Goal: Use online tool/utility: Utilize a website feature to perform a specific function

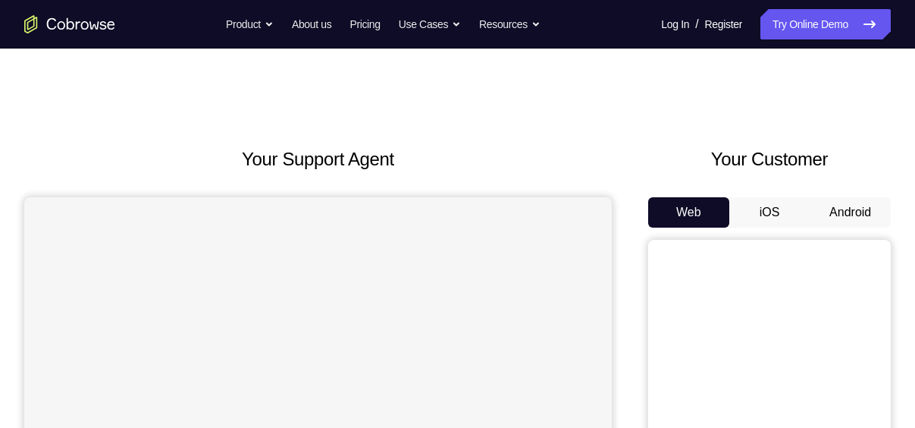
scroll to position [141, 0]
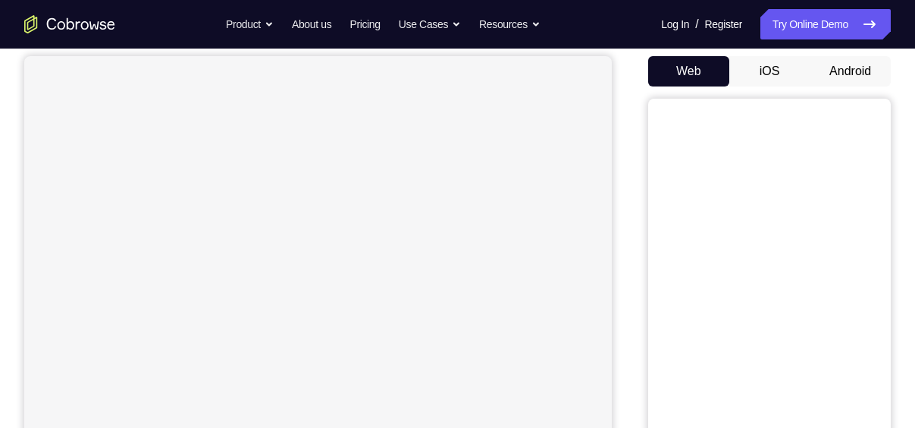
click at [849, 65] on button "Android" at bounding box center [850, 71] width 81 height 30
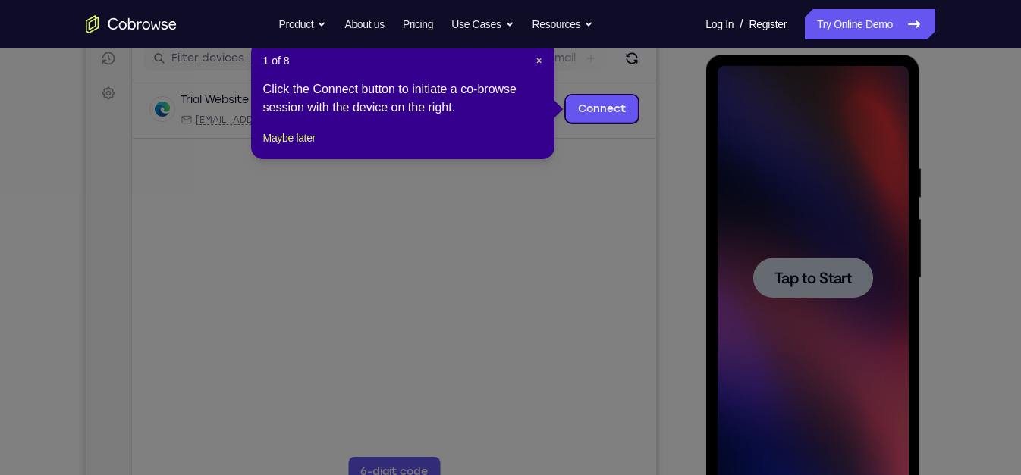
scroll to position [197, 0]
click at [538, 58] on span "×" at bounding box center [538, 60] width 6 height 12
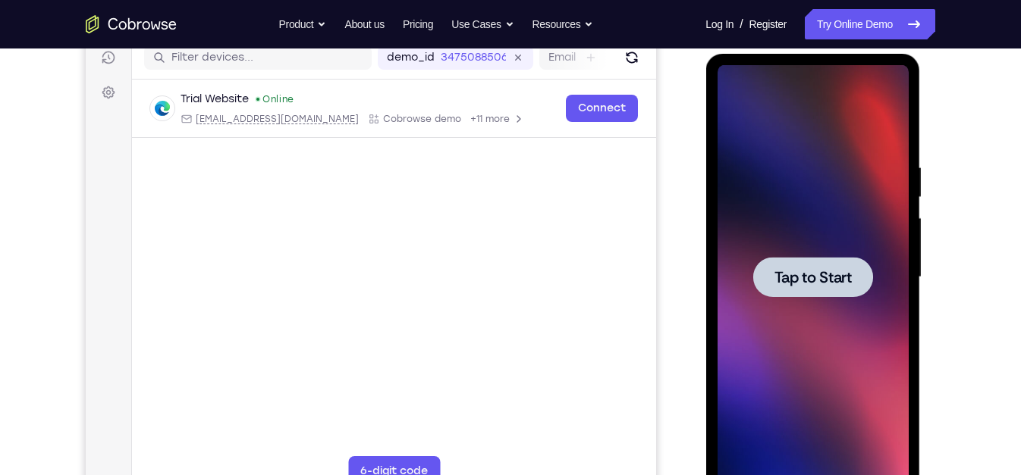
click at [804, 270] on span "Tap to Start" at bounding box center [811, 277] width 77 height 15
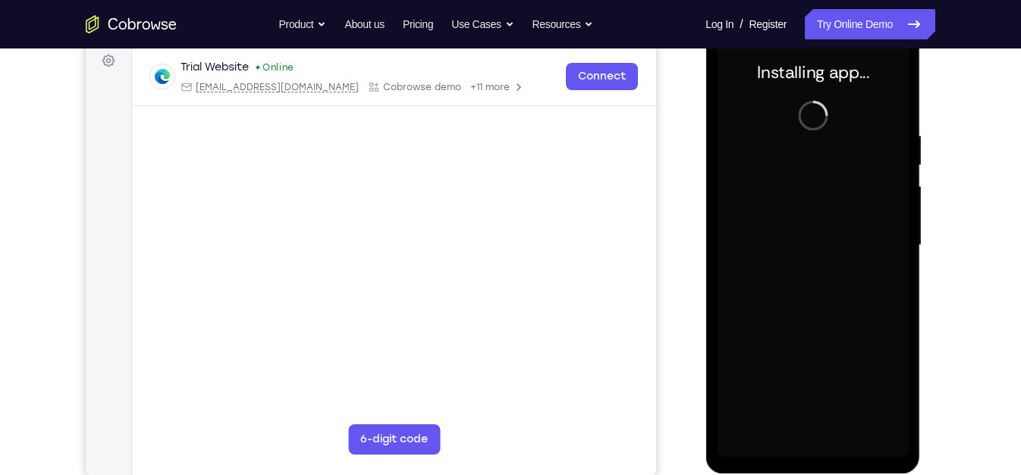
scroll to position [228, 0]
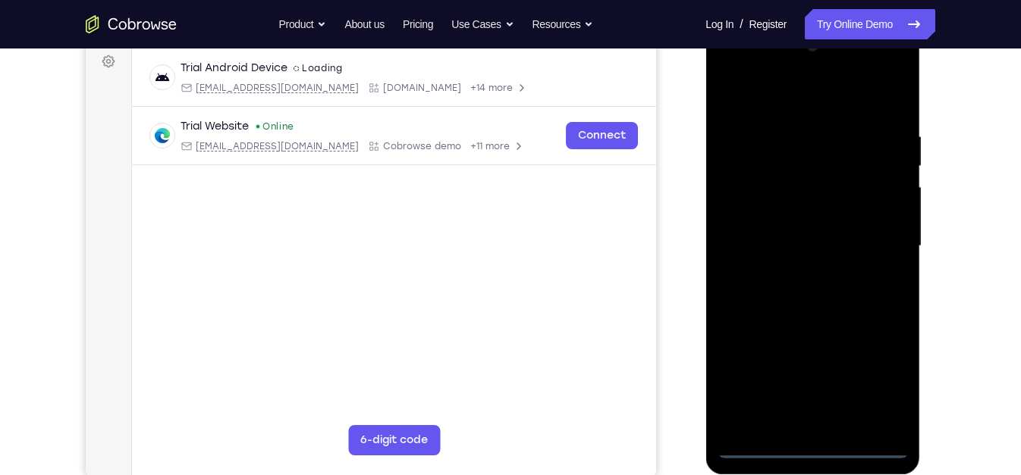
click at [812, 427] on div at bounding box center [812, 246] width 191 height 425
click at [880, 383] on div at bounding box center [812, 246] width 191 height 425
click at [730, 70] on div at bounding box center [812, 246] width 191 height 425
click at [750, 196] on div at bounding box center [812, 246] width 191 height 425
click at [766, 240] on div at bounding box center [812, 246] width 191 height 425
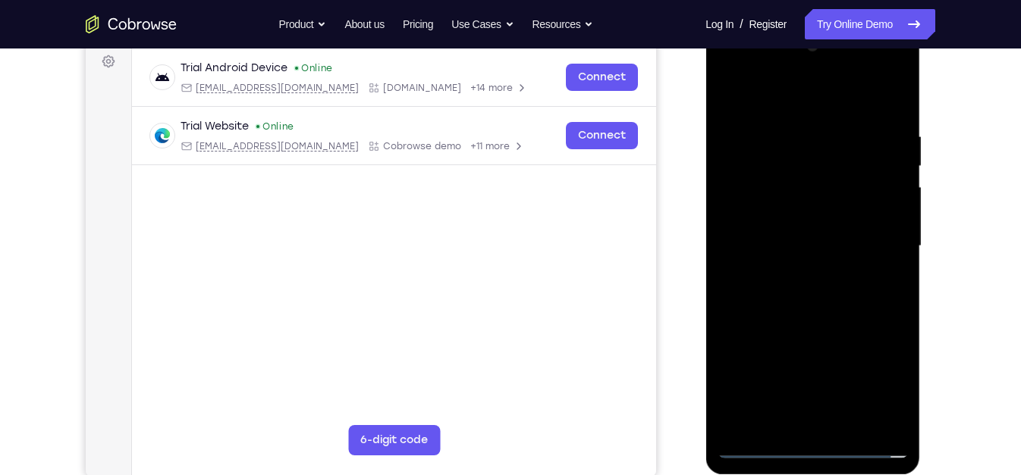
click at [766, 226] on div at bounding box center [812, 246] width 191 height 425
click at [773, 258] on div at bounding box center [812, 246] width 191 height 425
click at [736, 89] on div at bounding box center [812, 246] width 191 height 425
drag, startPoint x: 759, startPoint y: 328, endPoint x: 751, endPoint y: 212, distance: 115.6
click at [751, 212] on div at bounding box center [812, 246] width 191 height 425
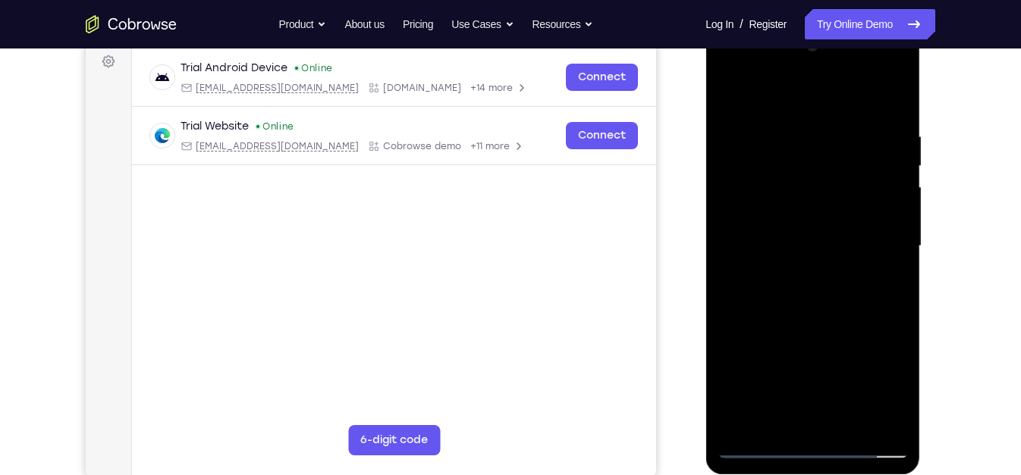
click at [781, 413] on div at bounding box center [812, 246] width 191 height 425
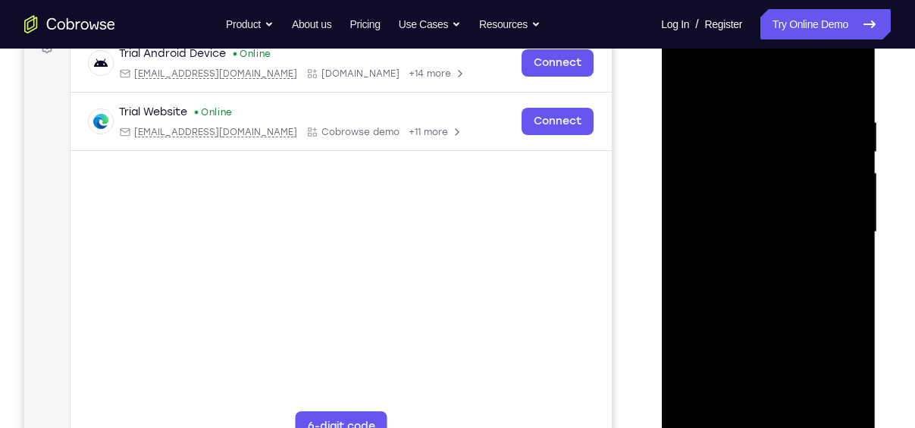
scroll to position [251, 0]
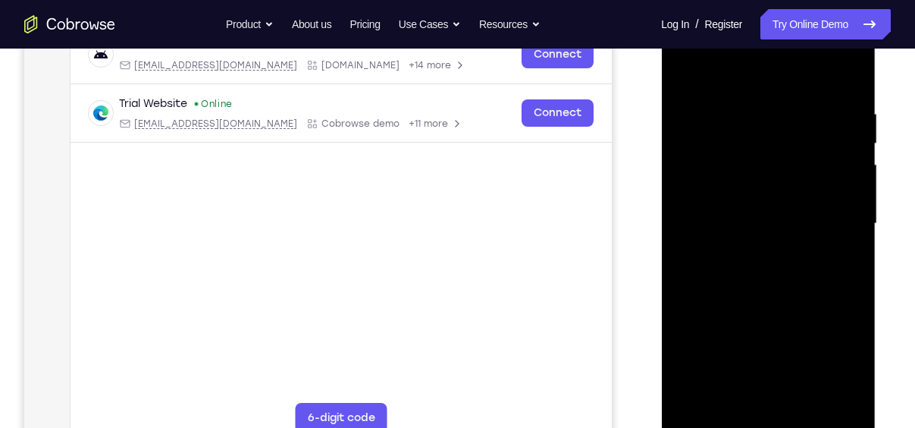
click at [814, 86] on div at bounding box center [768, 223] width 191 height 425
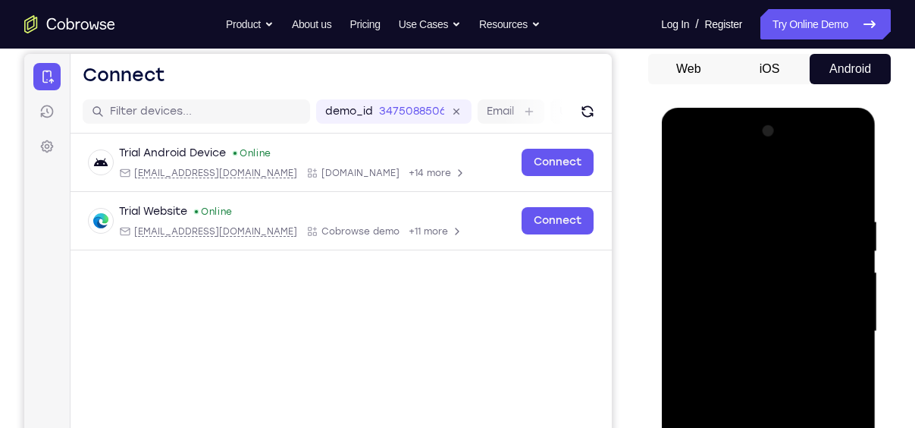
scroll to position [143, 0]
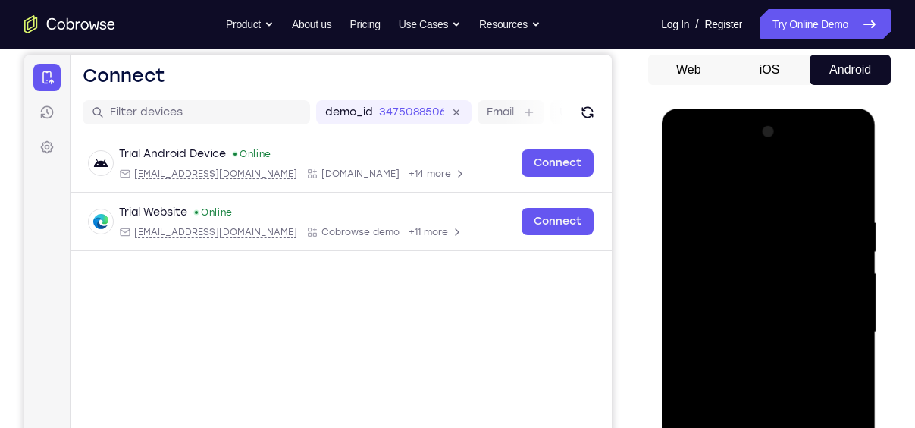
click at [849, 153] on div at bounding box center [768, 332] width 191 height 425
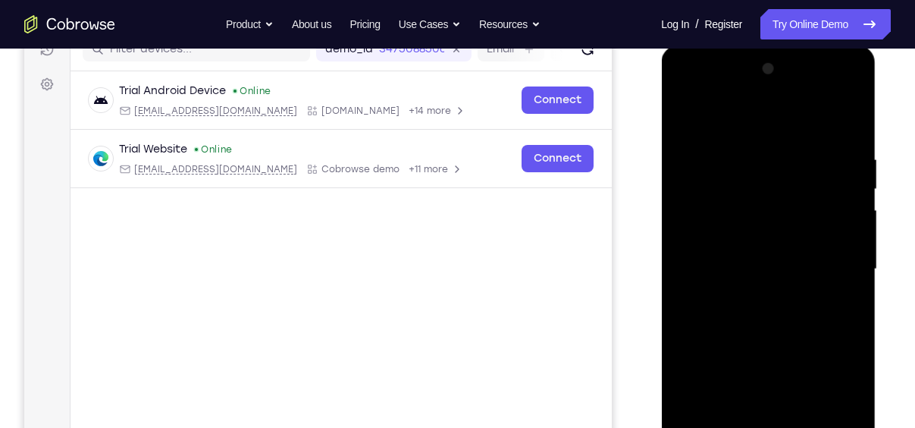
scroll to position [219, 0]
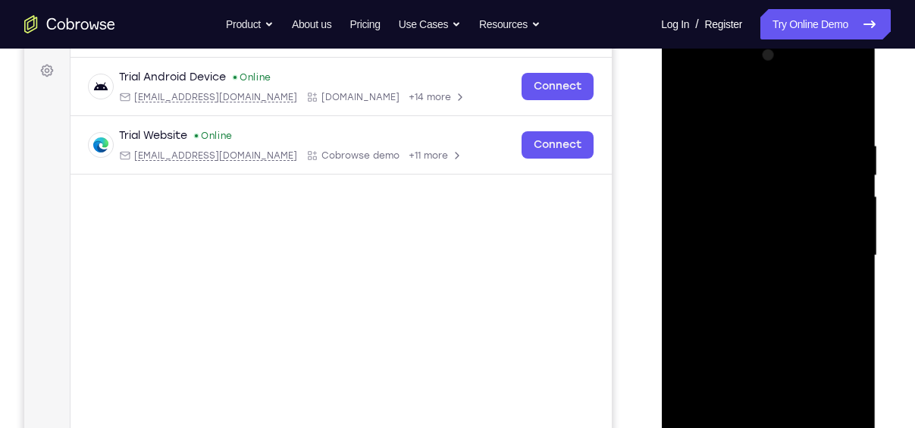
click at [788, 363] on div at bounding box center [768, 255] width 191 height 425
click at [698, 98] on div at bounding box center [768, 255] width 191 height 425
click at [794, 282] on div at bounding box center [768, 255] width 191 height 425
click at [697, 97] on div at bounding box center [768, 255] width 191 height 425
click at [697, 96] on div at bounding box center [768, 255] width 191 height 425
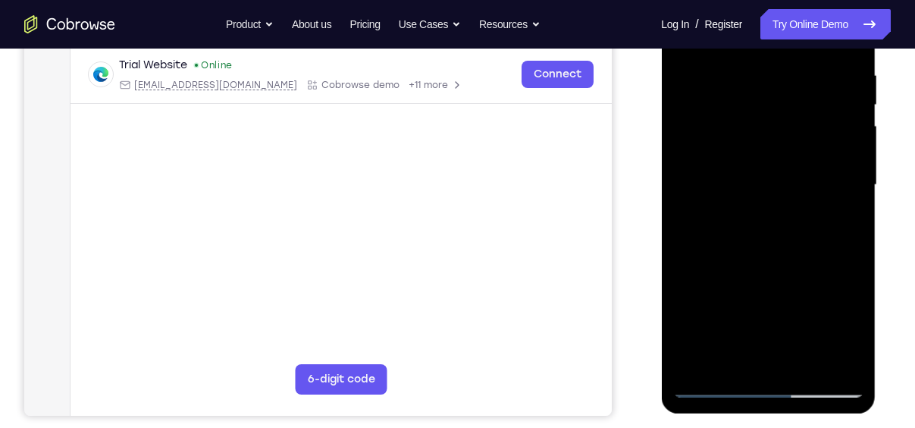
scroll to position [295, 0]
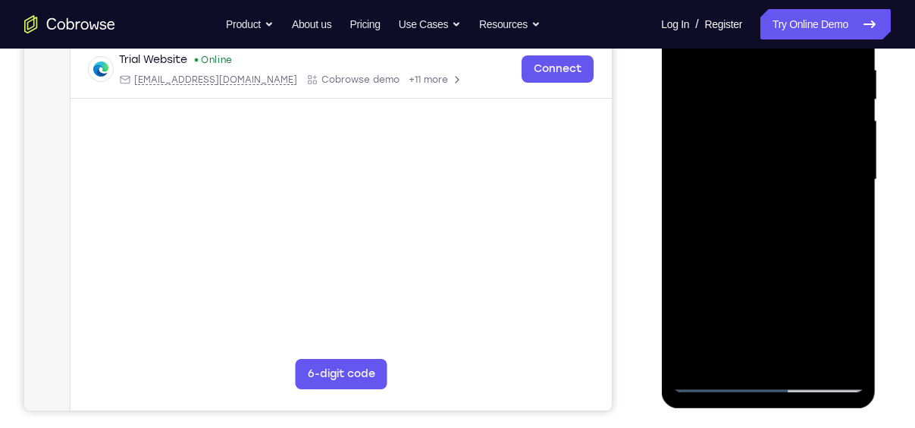
click at [715, 377] on div at bounding box center [768, 179] width 191 height 425
click at [793, 137] on div at bounding box center [768, 179] width 191 height 425
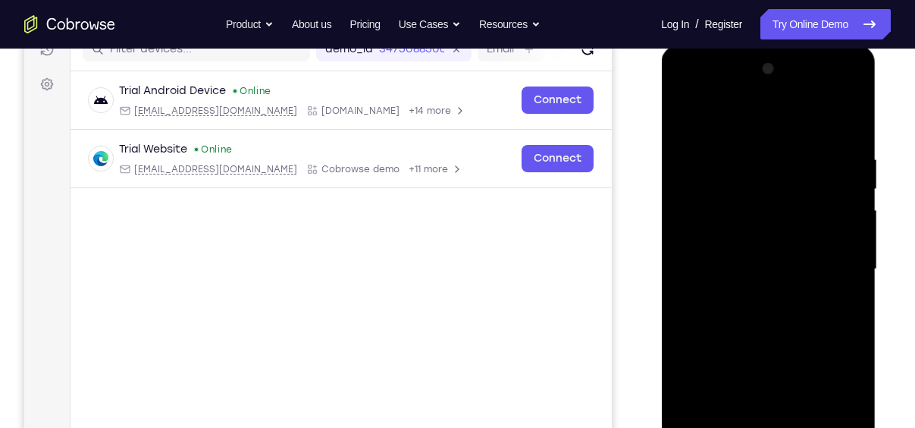
scroll to position [205, 0]
click at [755, 190] on div at bounding box center [768, 270] width 191 height 425
click at [706, 159] on div at bounding box center [768, 270] width 191 height 425
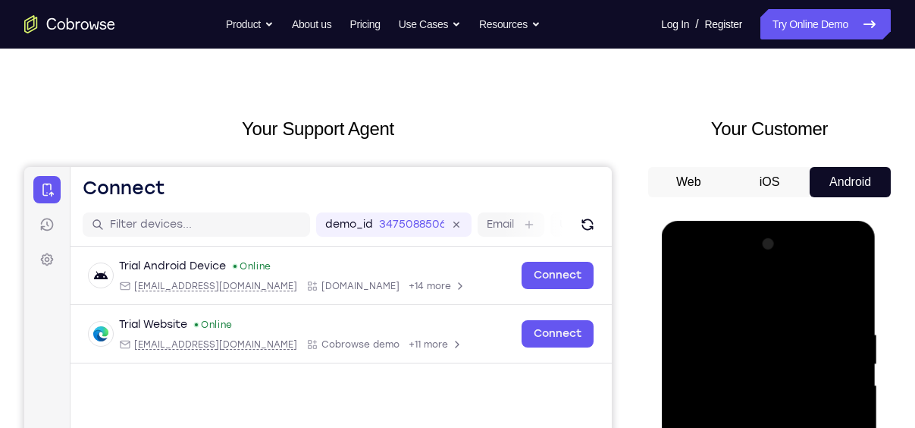
scroll to position [30, 0]
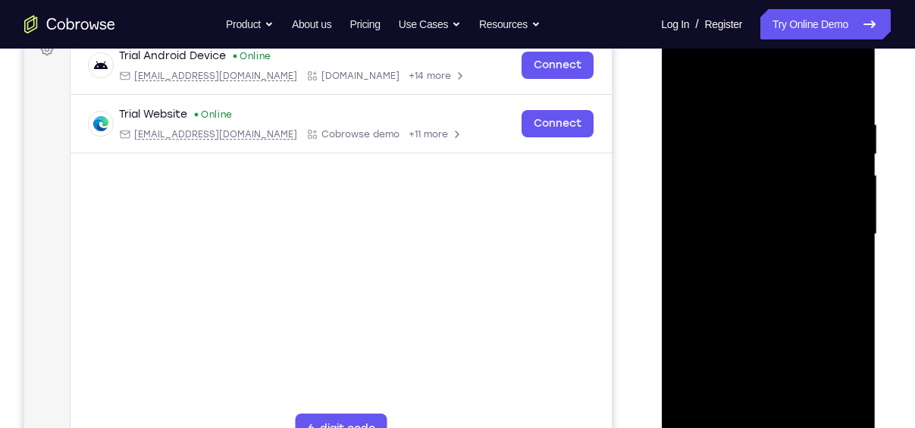
scroll to position [256, 0]
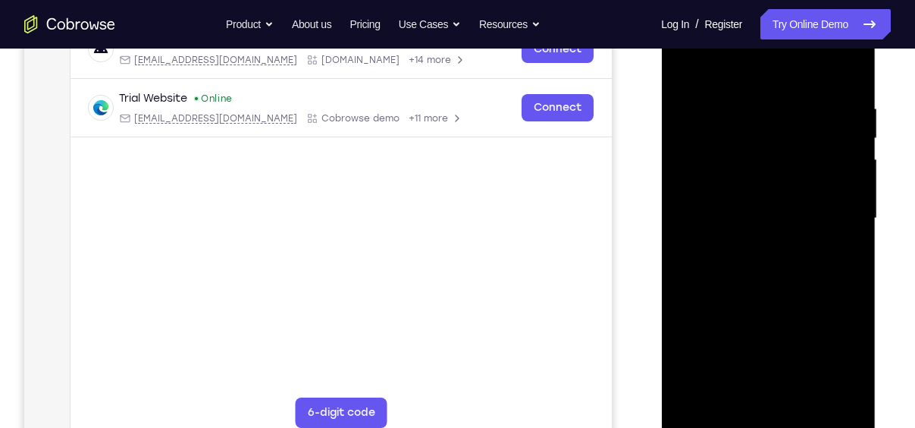
drag, startPoint x: 143, startPoint y: 102, endPoint x: 632, endPoint y: 303, distance: 528.5
click at [632, 303] on div "Your Support Agent Your Customer Web iOS Android" at bounding box center [457, 169] width 867 height 560
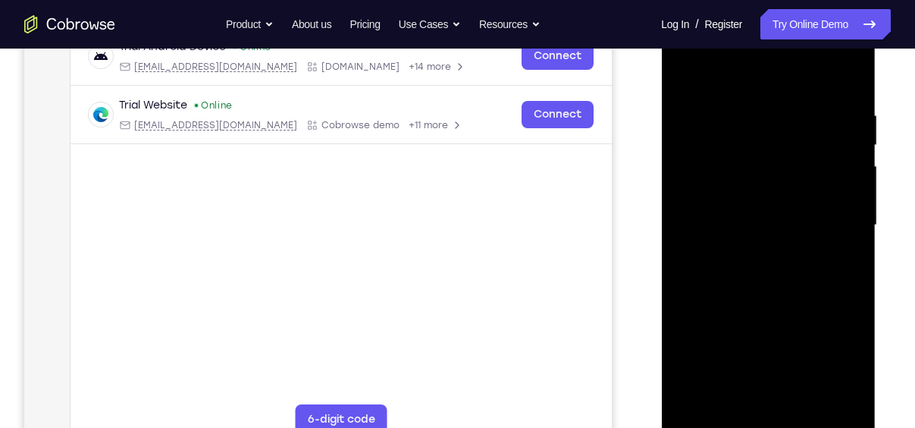
scroll to position [226, 0]
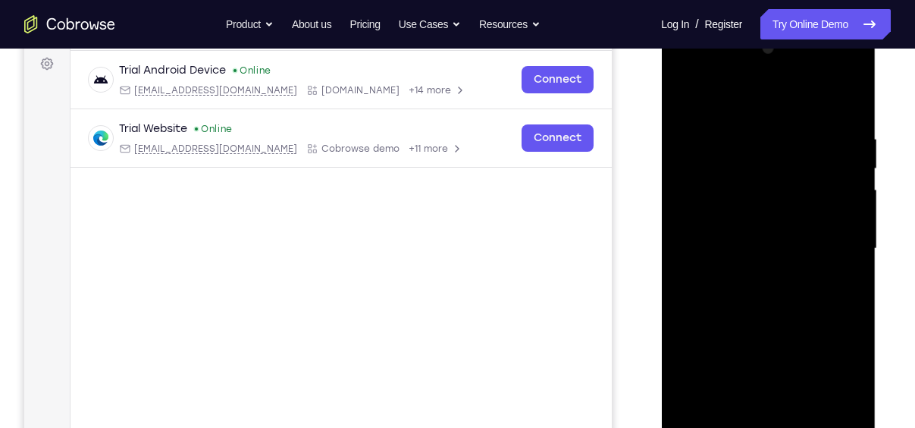
click at [761, 209] on div at bounding box center [768, 248] width 191 height 425
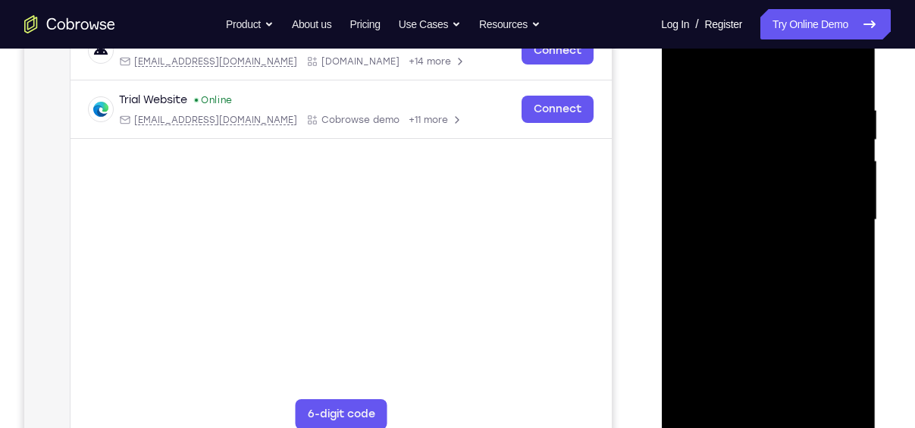
scroll to position [253, 0]
click at [849, 231] on div at bounding box center [768, 221] width 191 height 425
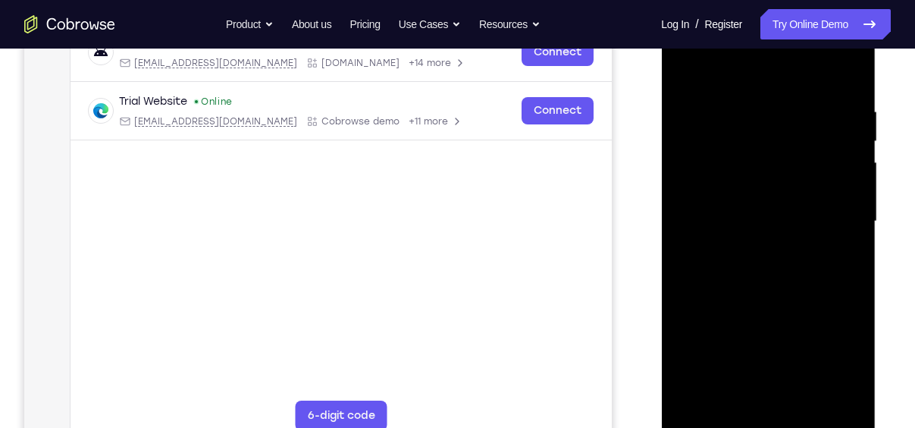
click at [680, 231] on div at bounding box center [768, 221] width 191 height 425
click at [849, 230] on div at bounding box center [768, 221] width 191 height 425
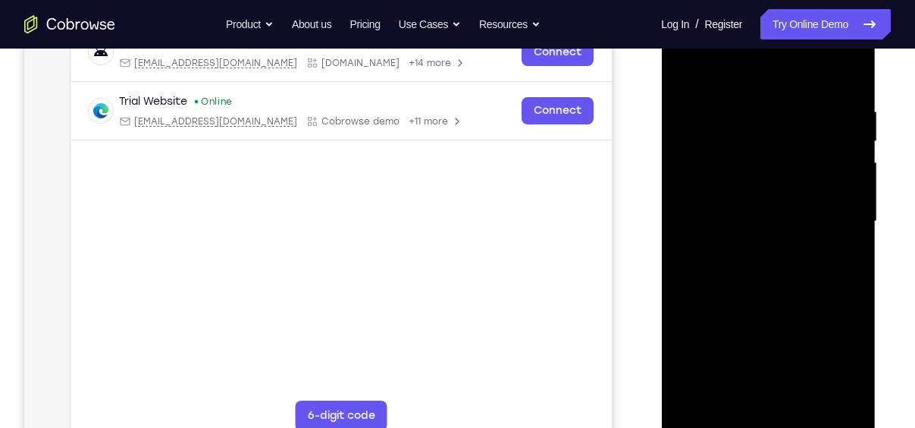
click at [849, 230] on div at bounding box center [768, 221] width 191 height 425
click at [852, 75] on div at bounding box center [768, 221] width 191 height 425
drag, startPoint x: 823, startPoint y: 159, endPoint x: 711, endPoint y: 174, distance: 112.5
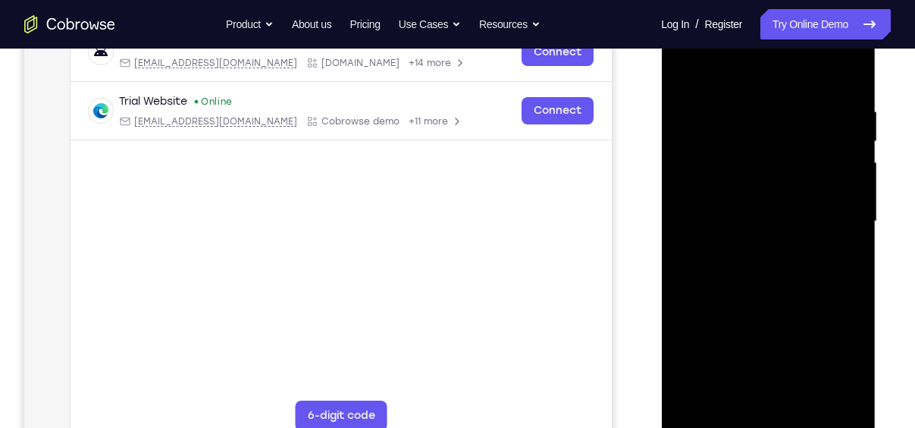
click at [711, 174] on div at bounding box center [768, 221] width 191 height 425
drag, startPoint x: 824, startPoint y: 168, endPoint x: 694, endPoint y: 178, distance: 130.8
click at [694, 178] on div at bounding box center [768, 221] width 191 height 425
drag, startPoint x: 832, startPoint y: 167, endPoint x: 722, endPoint y: 178, distance: 110.5
click at [722, 178] on div at bounding box center [768, 221] width 191 height 425
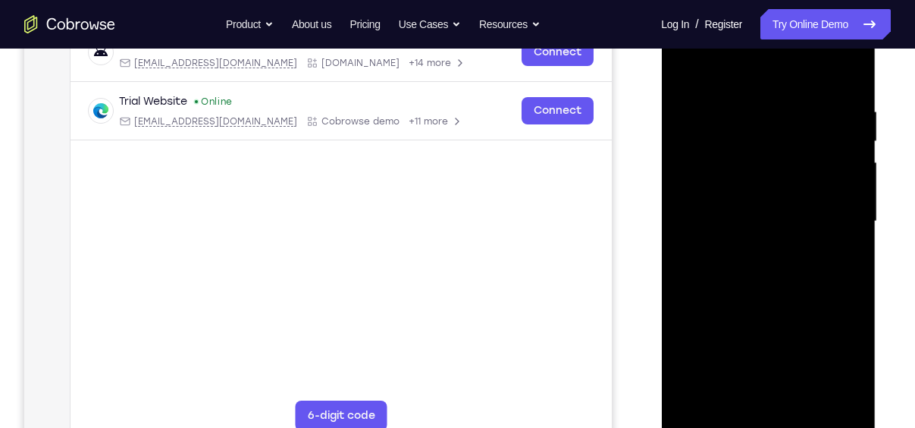
drag, startPoint x: 843, startPoint y: 180, endPoint x: 726, endPoint y: 182, distance: 117.6
click at [726, 182] on div at bounding box center [768, 221] width 191 height 425
drag, startPoint x: 849, startPoint y: 171, endPoint x: 752, endPoint y: 182, distance: 97.0
click at [752, 182] on div at bounding box center [768, 221] width 191 height 425
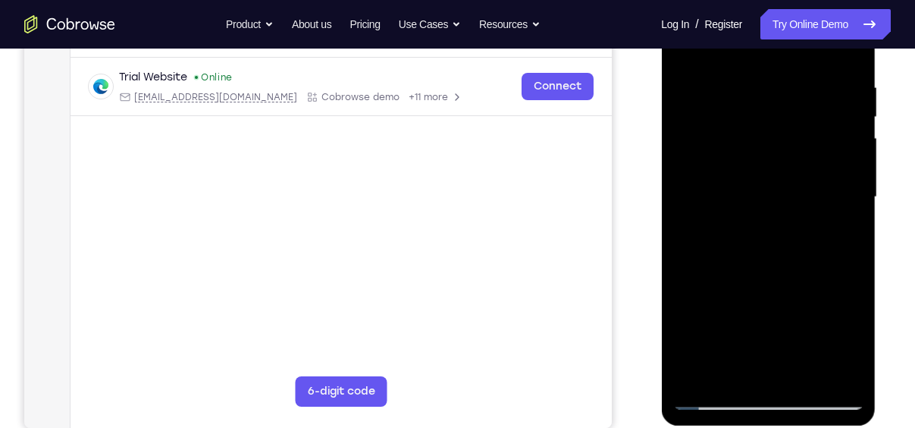
scroll to position [278, 0]
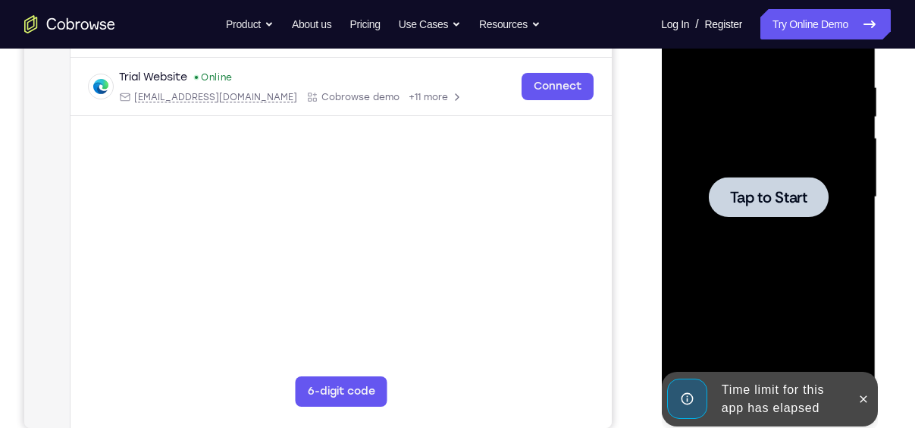
click at [761, 202] on span "Tap to Start" at bounding box center [767, 197] width 77 height 15
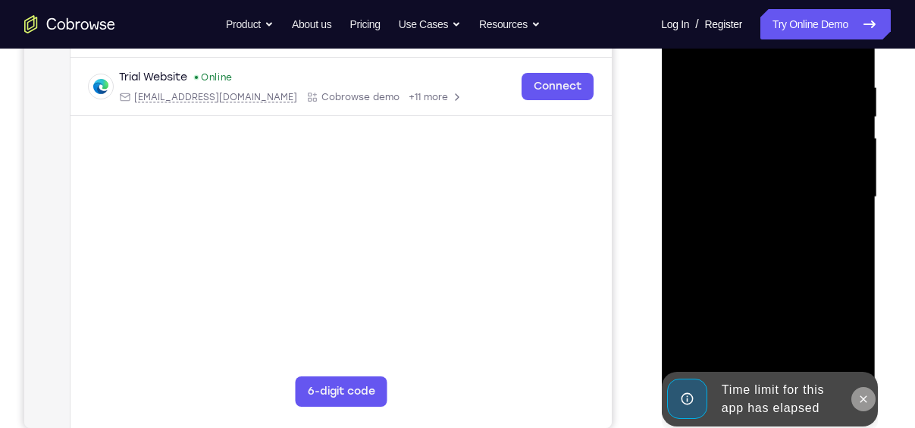
click at [857, 391] on button at bounding box center [863, 399] width 24 height 24
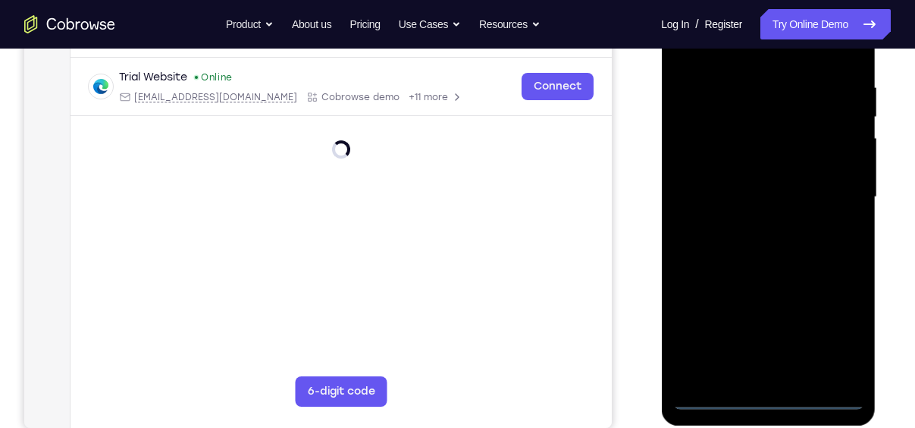
click at [821, 397] on div at bounding box center [768, 197] width 191 height 425
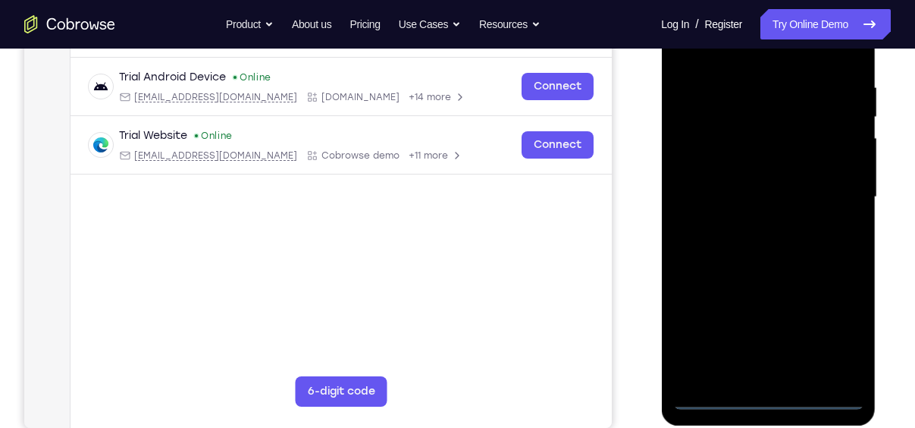
click at [771, 394] on div at bounding box center [768, 197] width 191 height 425
click at [834, 325] on div at bounding box center [768, 197] width 191 height 425
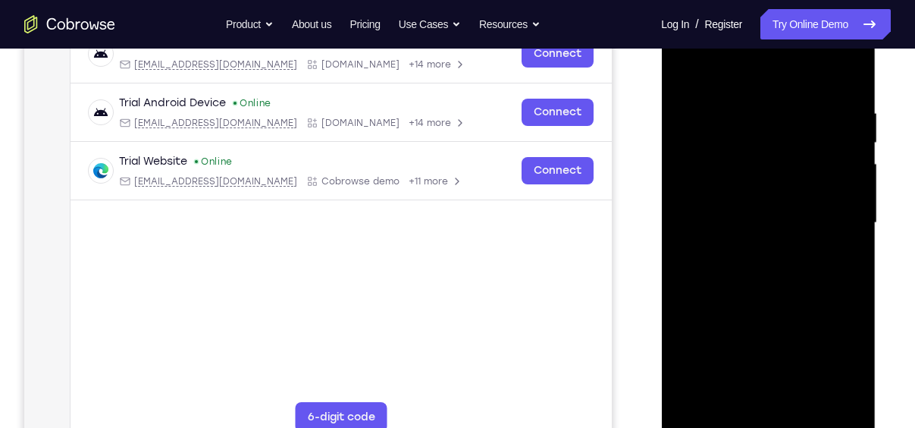
scroll to position [250, 0]
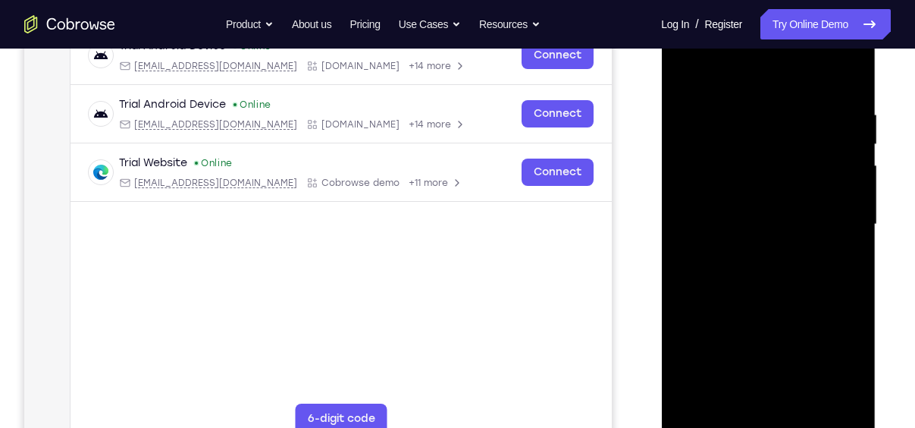
click at [686, 52] on div at bounding box center [768, 224] width 191 height 425
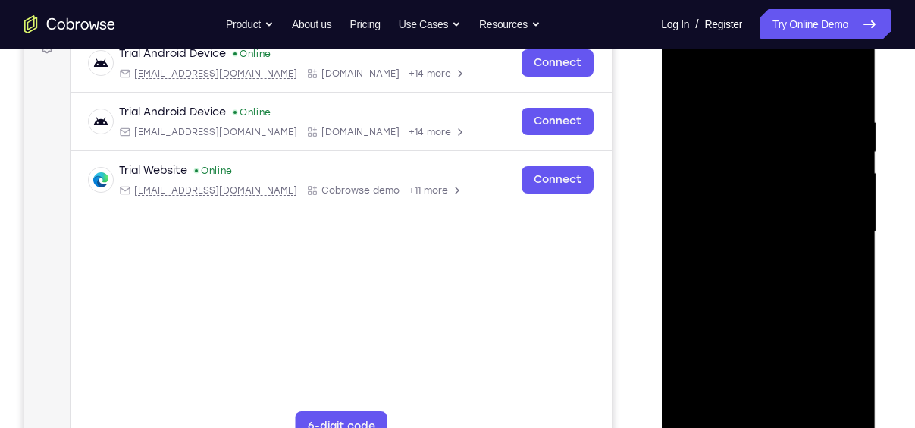
scroll to position [247, 0]
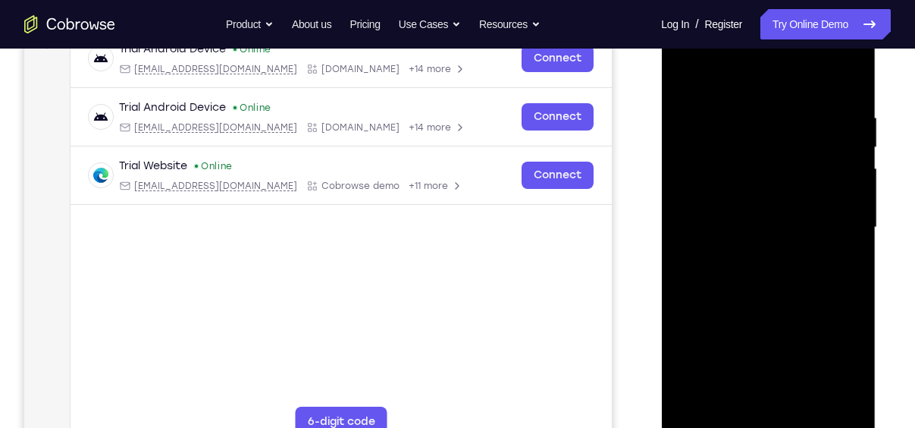
click at [704, 175] on div at bounding box center [768, 227] width 191 height 425
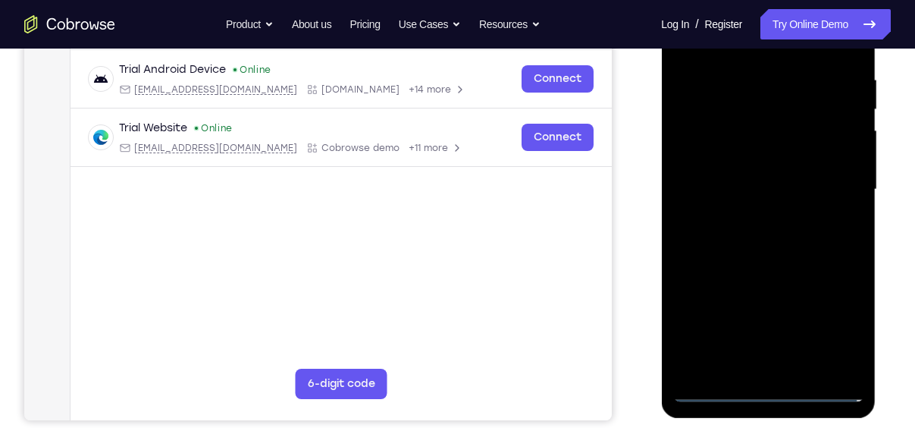
scroll to position [282, 0]
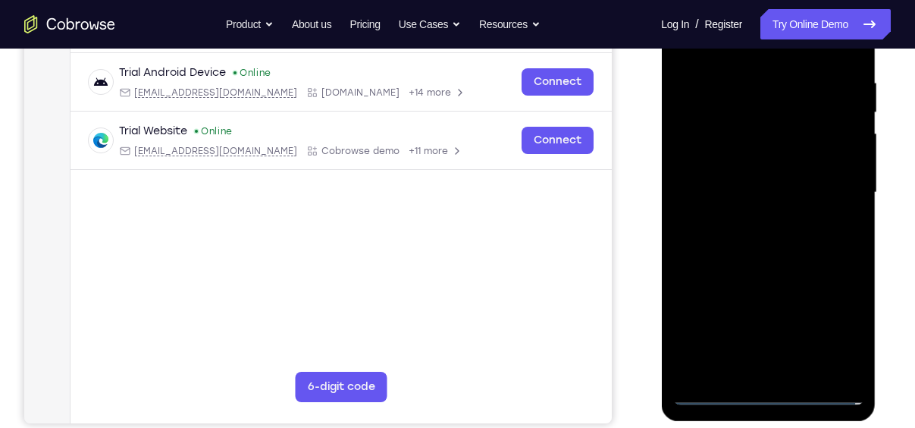
click at [752, 191] on div at bounding box center [768, 192] width 191 height 425
click at [755, 180] on div at bounding box center [768, 192] width 191 height 425
click at [758, 204] on div at bounding box center [768, 192] width 191 height 425
drag, startPoint x: 772, startPoint y: 331, endPoint x: 779, endPoint y: 246, distance: 85.2
click at [779, 246] on div at bounding box center [768, 192] width 191 height 425
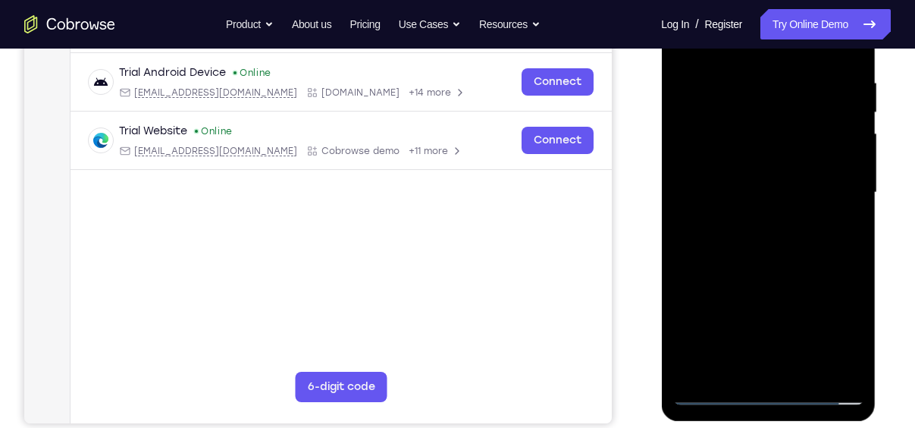
click at [779, 354] on div at bounding box center [768, 192] width 191 height 425
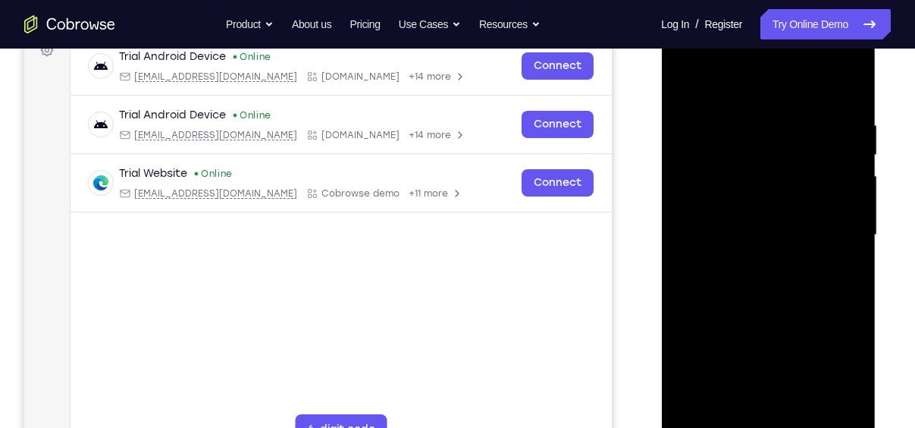
scroll to position [240, 0]
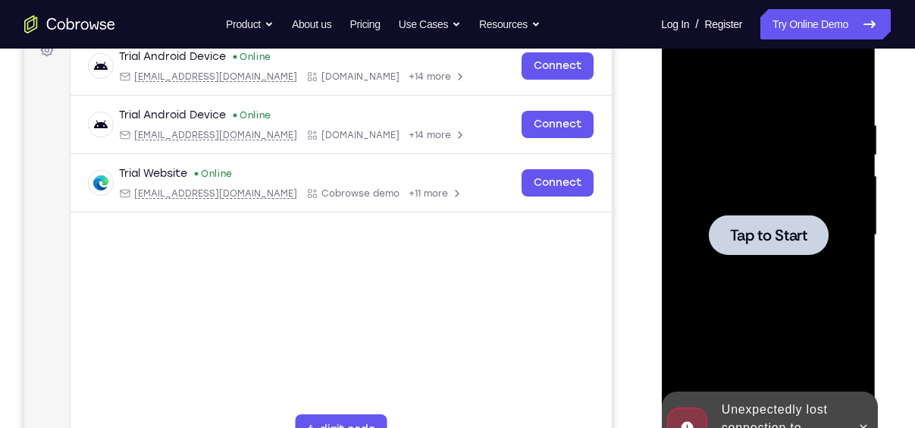
drag, startPoint x: 773, startPoint y: 347, endPoint x: 783, endPoint y: 171, distance: 176.2
click at [783, 11] on div "Tap to Start" at bounding box center [768, 11] width 215 height 0
click at [774, 227] on span "Tap to Start" at bounding box center [767, 234] width 77 height 15
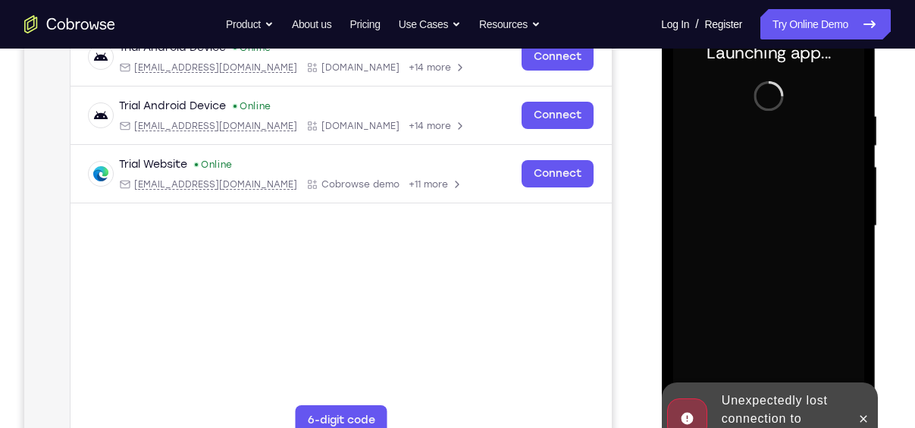
scroll to position [247, 0]
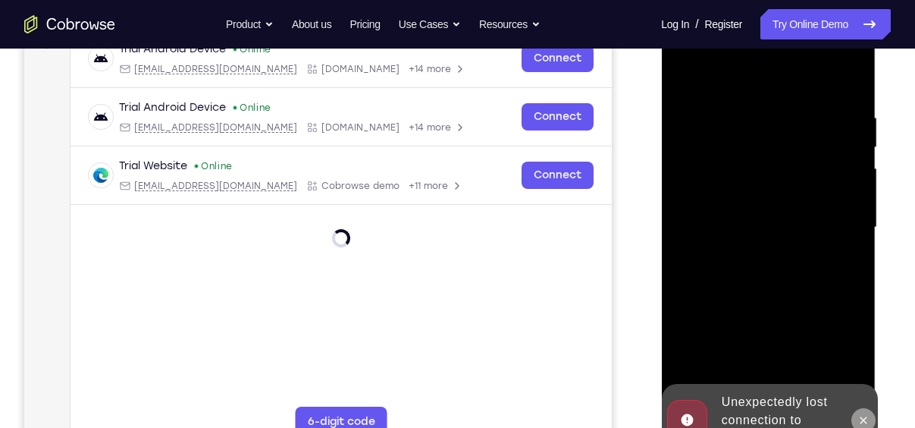
click at [858, 416] on icon at bounding box center [863, 420] width 12 height 12
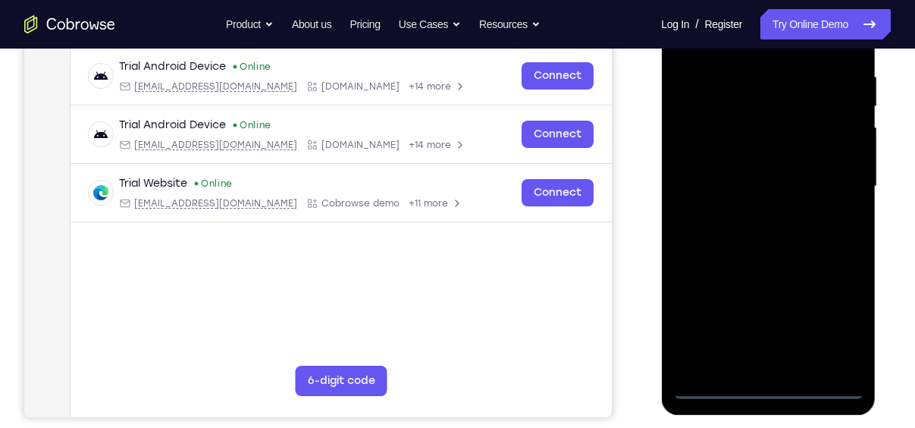
scroll to position [288, 0]
click at [767, 384] on div at bounding box center [768, 186] width 191 height 425
click at [836, 314] on div at bounding box center [768, 186] width 191 height 425
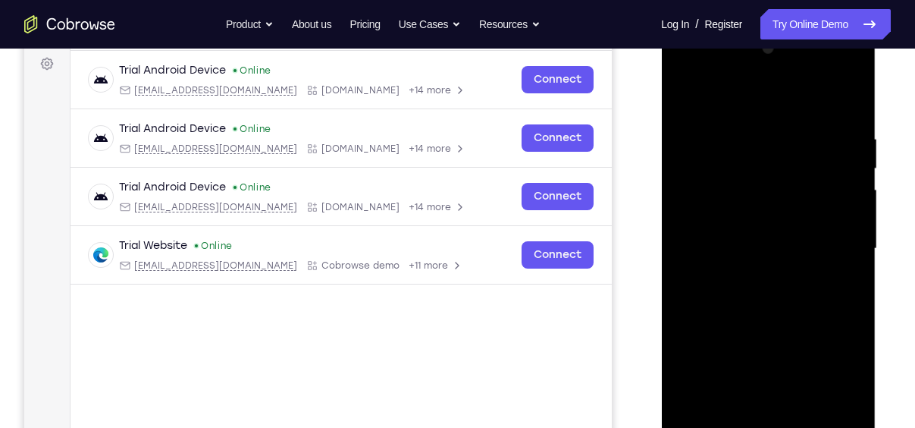
scroll to position [223, 0]
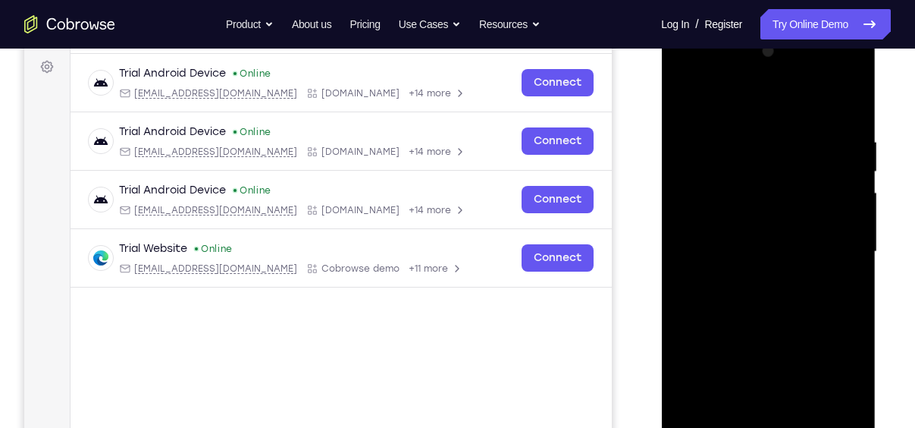
click at [702, 67] on div at bounding box center [768, 251] width 191 height 425
click at [704, 198] on div at bounding box center [768, 251] width 191 height 425
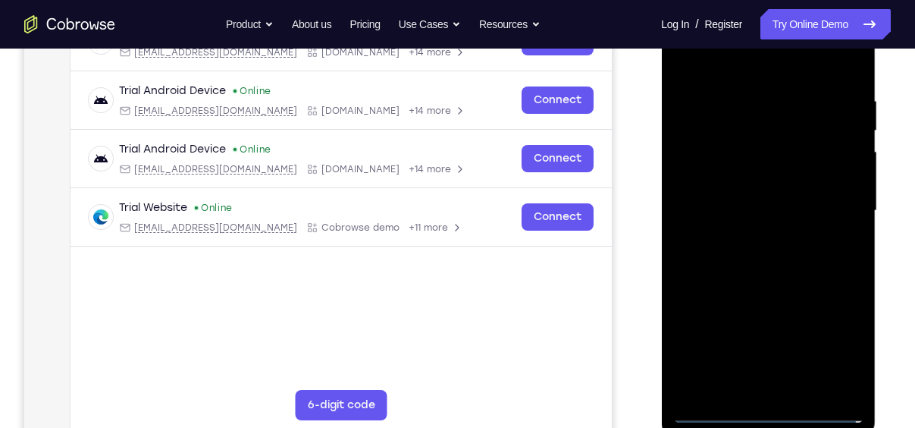
scroll to position [262, 0]
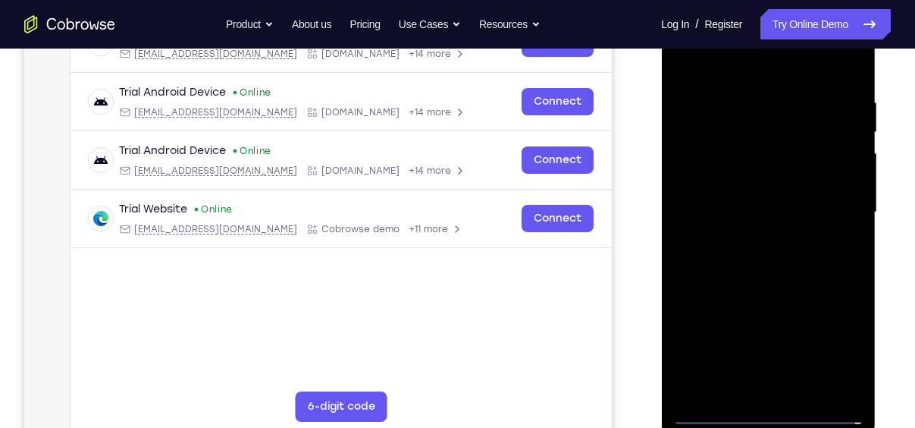
click at [747, 209] on div at bounding box center [768, 212] width 191 height 425
click at [748, 194] on div at bounding box center [768, 212] width 191 height 425
click at [759, 224] on div at bounding box center [768, 212] width 191 height 425
drag, startPoint x: 710, startPoint y: 64, endPoint x: 858, endPoint y: 41, distance: 149.6
click at [858, 41] on div at bounding box center [768, 212] width 191 height 425
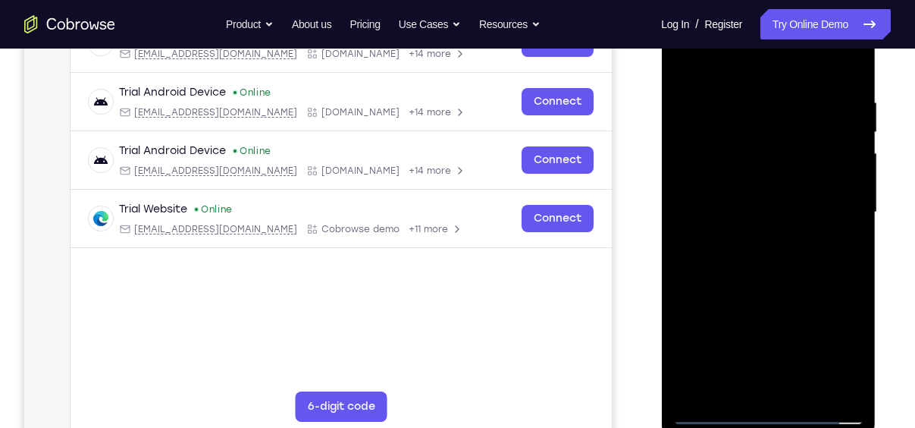
drag, startPoint x: 756, startPoint y: 326, endPoint x: 751, endPoint y: 268, distance: 57.9
click at [751, 268] on div at bounding box center [768, 212] width 191 height 425
click at [761, 378] on div at bounding box center [768, 212] width 191 height 425
click at [819, 77] on div at bounding box center [768, 212] width 191 height 425
click at [682, 52] on div at bounding box center [768, 212] width 191 height 425
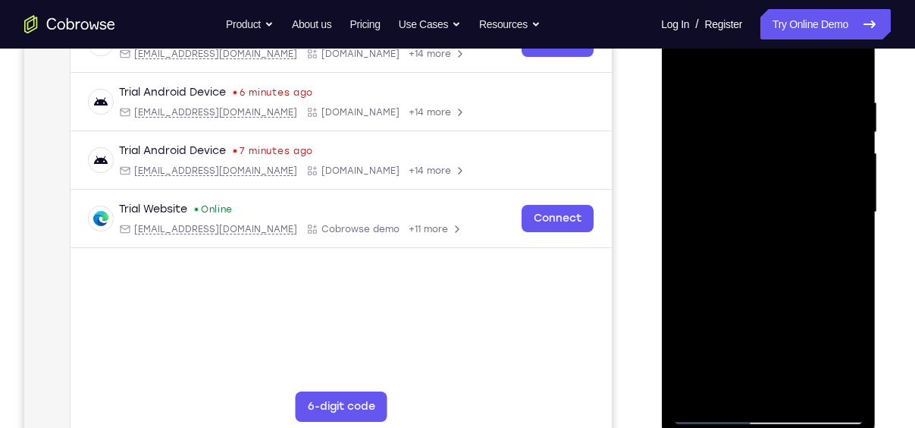
click at [805, 118] on div at bounding box center [768, 212] width 191 height 425
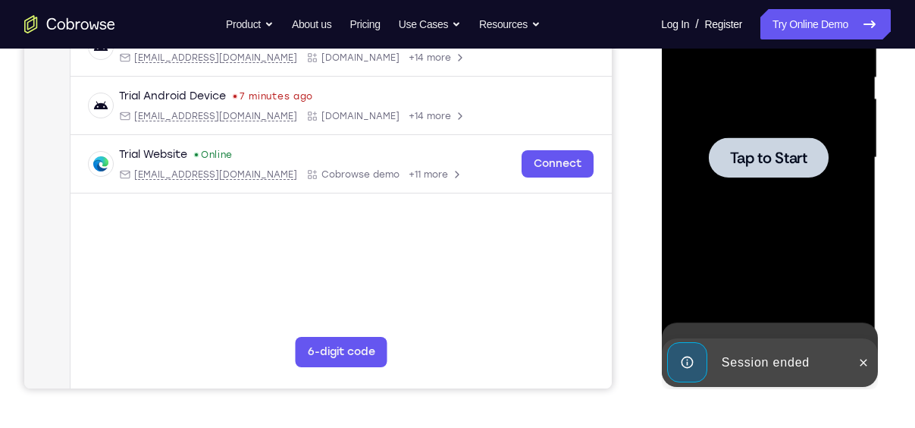
scroll to position [353, 0]
